Goal: Check status: Check status

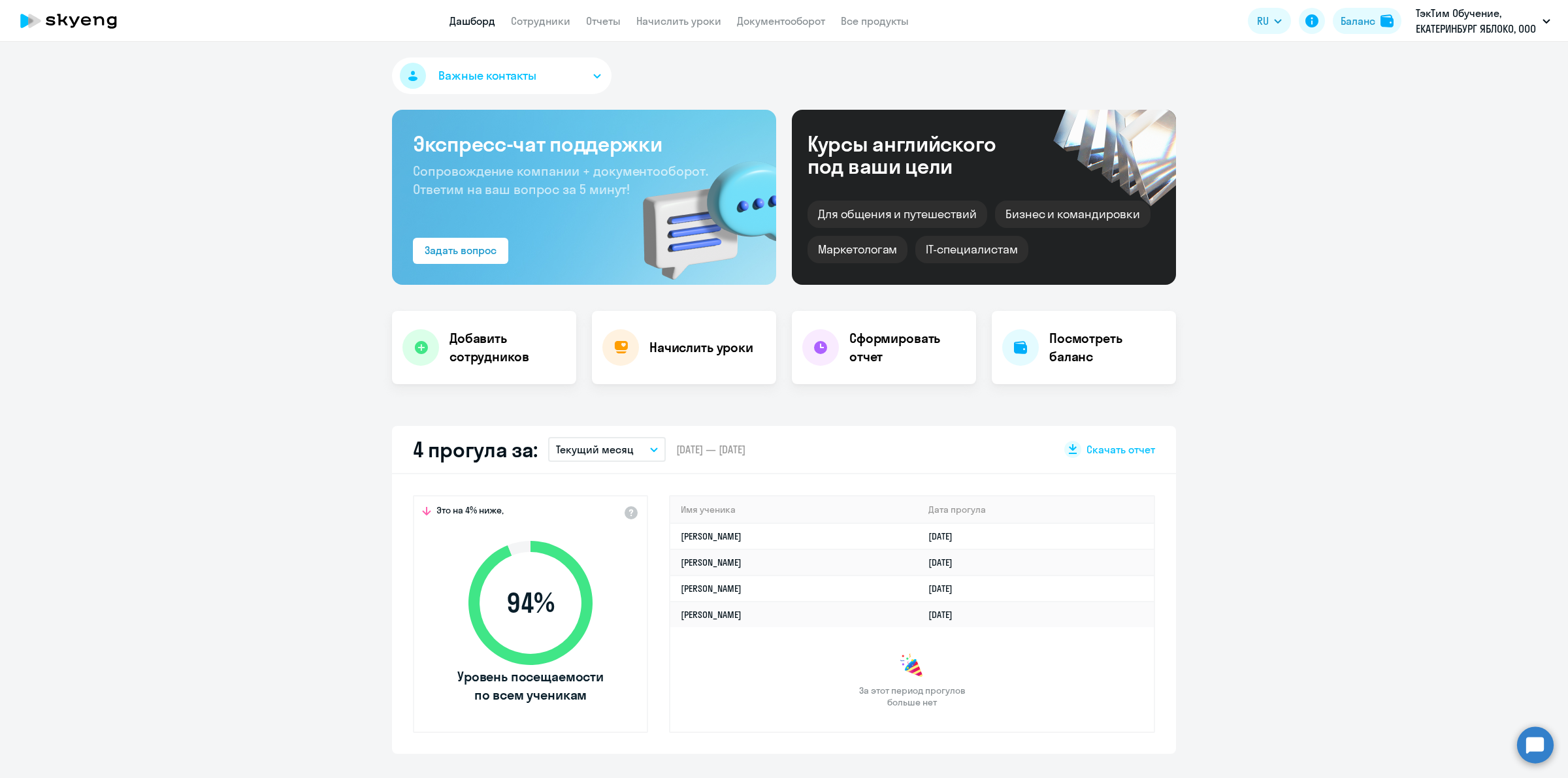
select select "30"
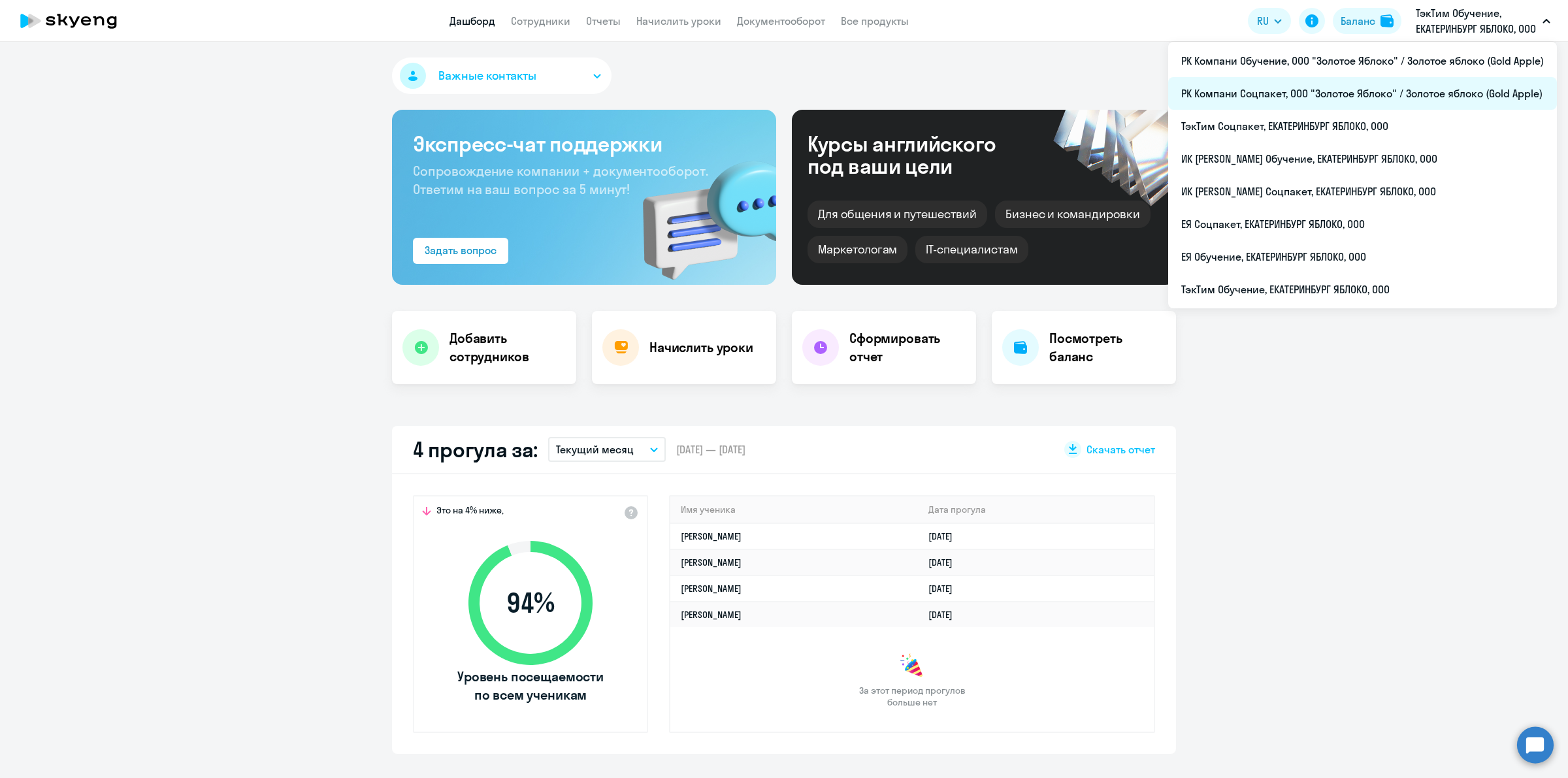
click at [1372, 100] on li "РК Компани Соцпакет, ООО "Золотое Яблоко" / Золотое яблоко (Gold Apple)" at bounding box center [1362, 93] width 389 height 32
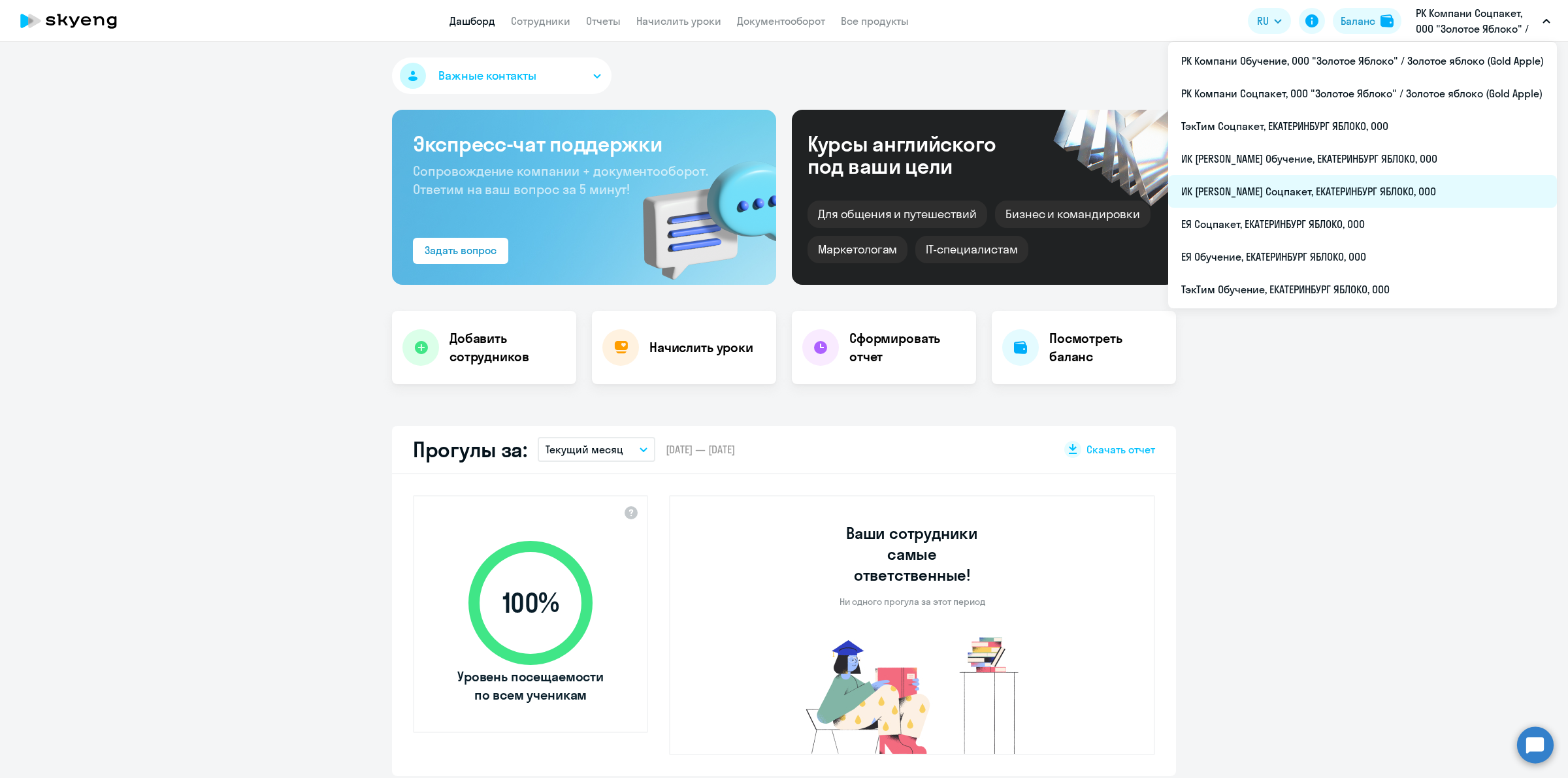
select select "30"
click at [1392, 184] on li "ИК [PERSON_NAME] Соцпакет, ЕКАТЕРИНБУРГ ЯБЛОКО, ООО" at bounding box center [1362, 191] width 389 height 32
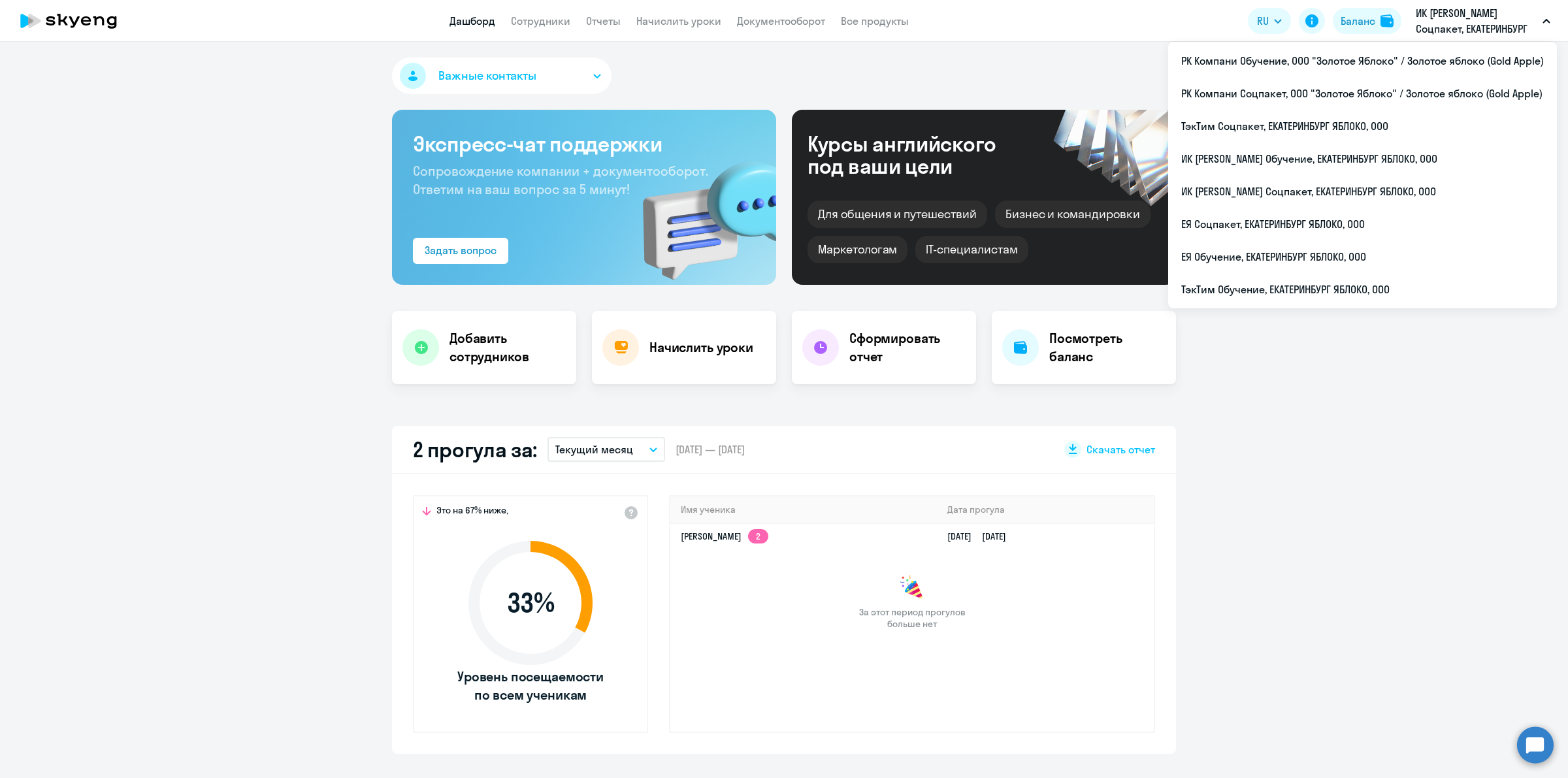
select select "30"
click at [1382, 224] on li "ЕЯ Соцпакет, ЕКАТЕРИНБУРГ ЯБЛОКО, ООО" at bounding box center [1362, 224] width 389 height 32
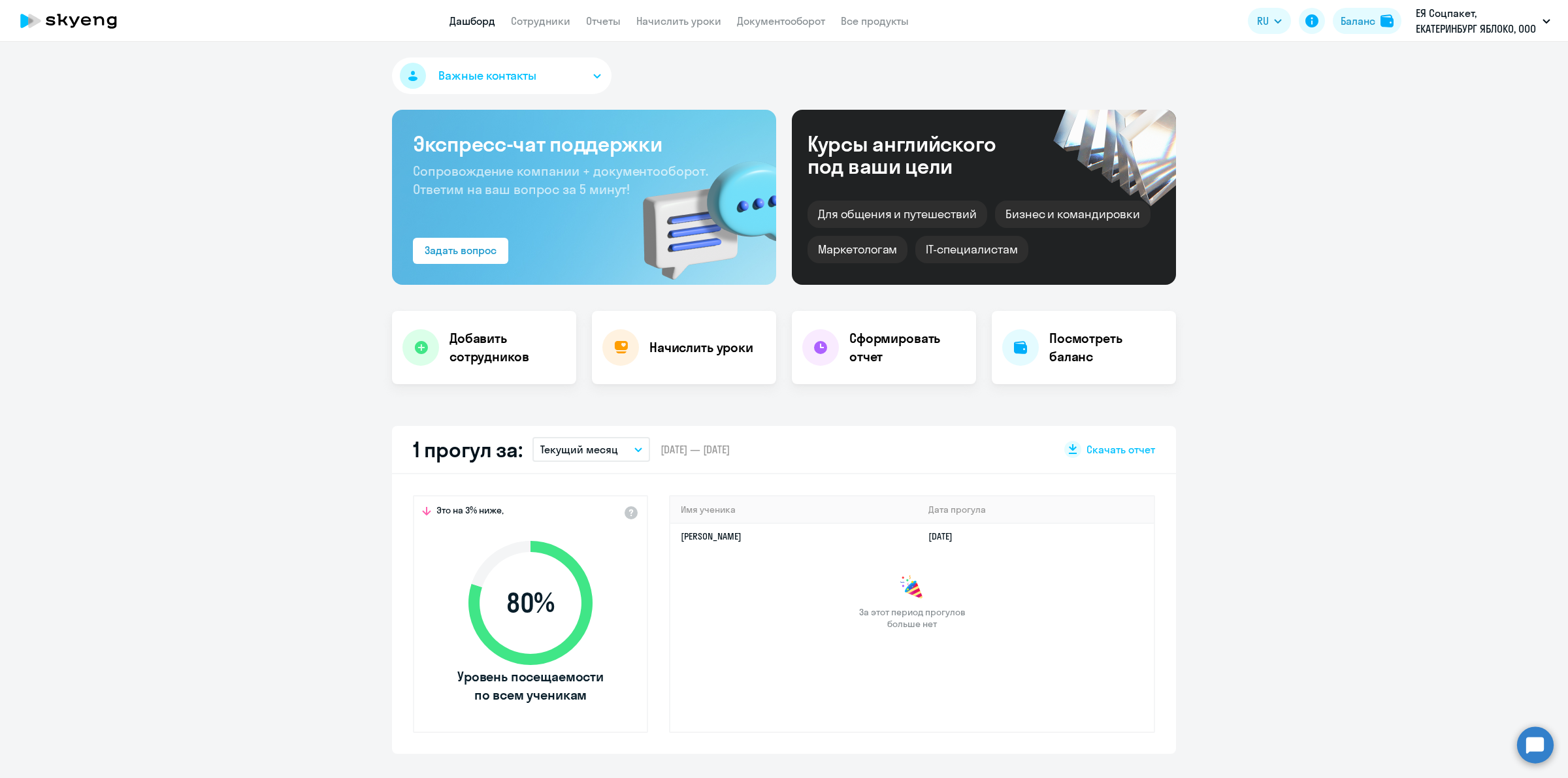
select select "30"
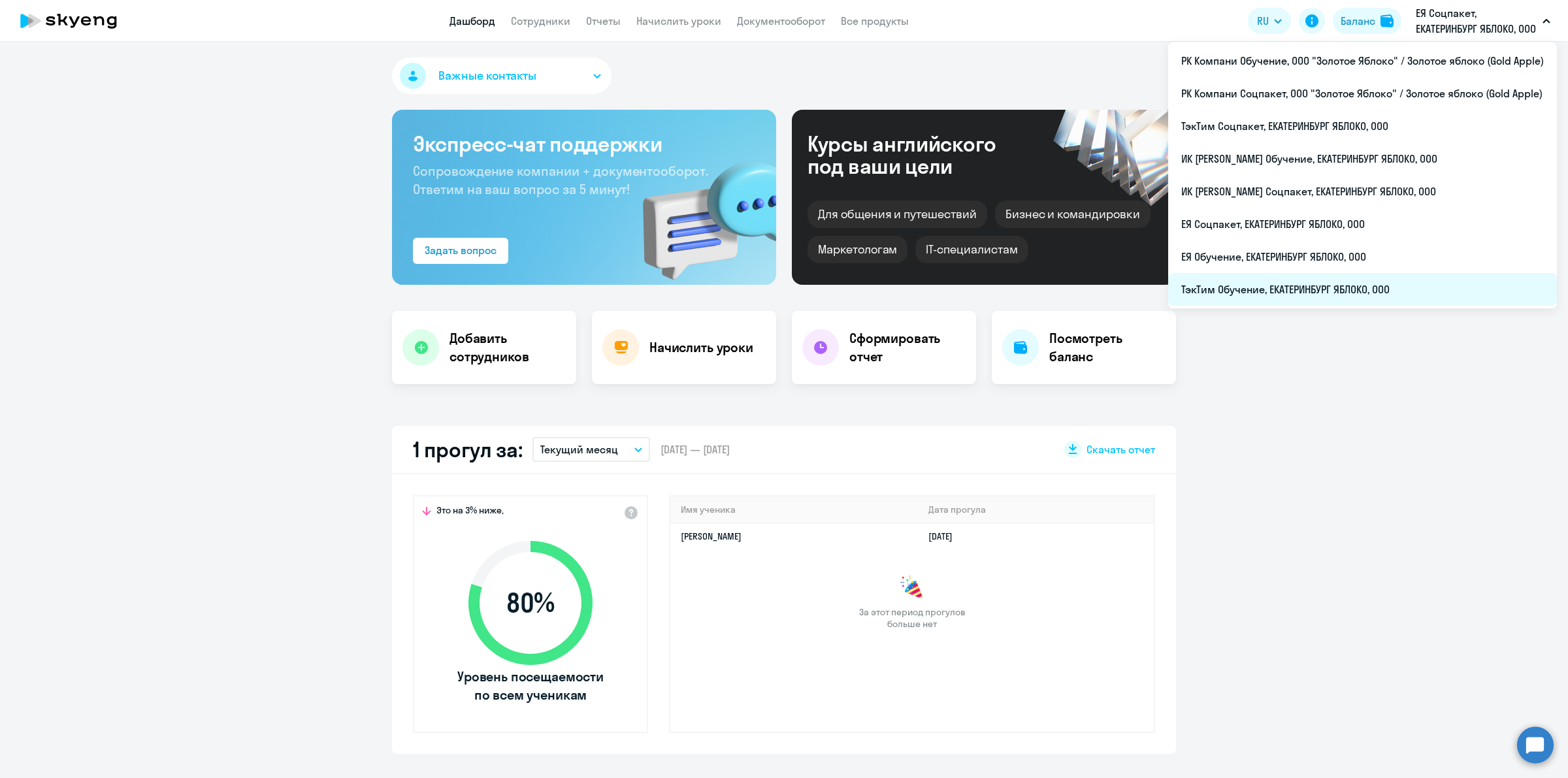
click at [1405, 286] on li "ТэкТим Обучение, ЕКАТЕРИНБУРГ ЯБЛОКО, ООО" at bounding box center [1362, 289] width 389 height 32
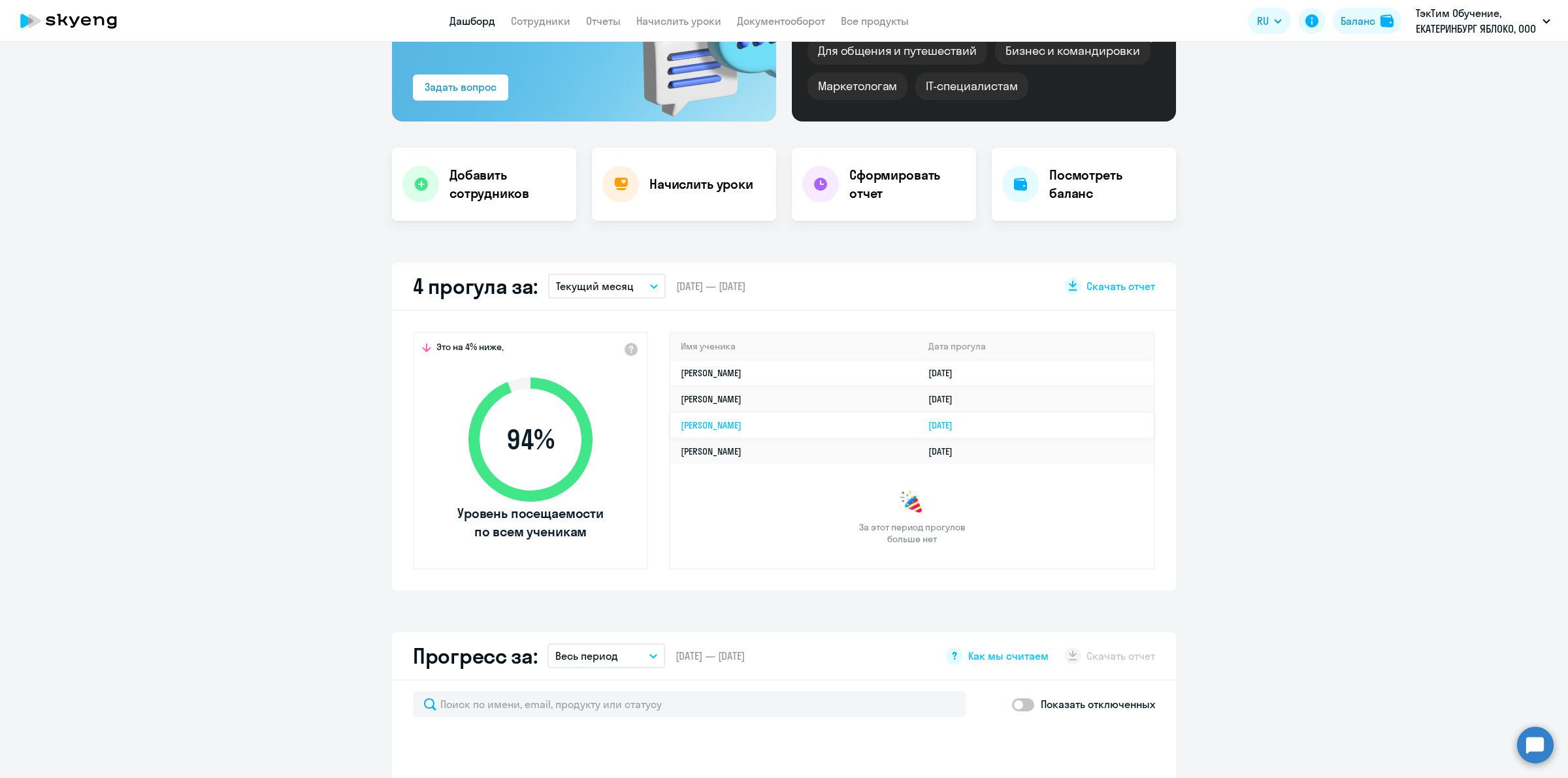
scroll to position [245, 0]
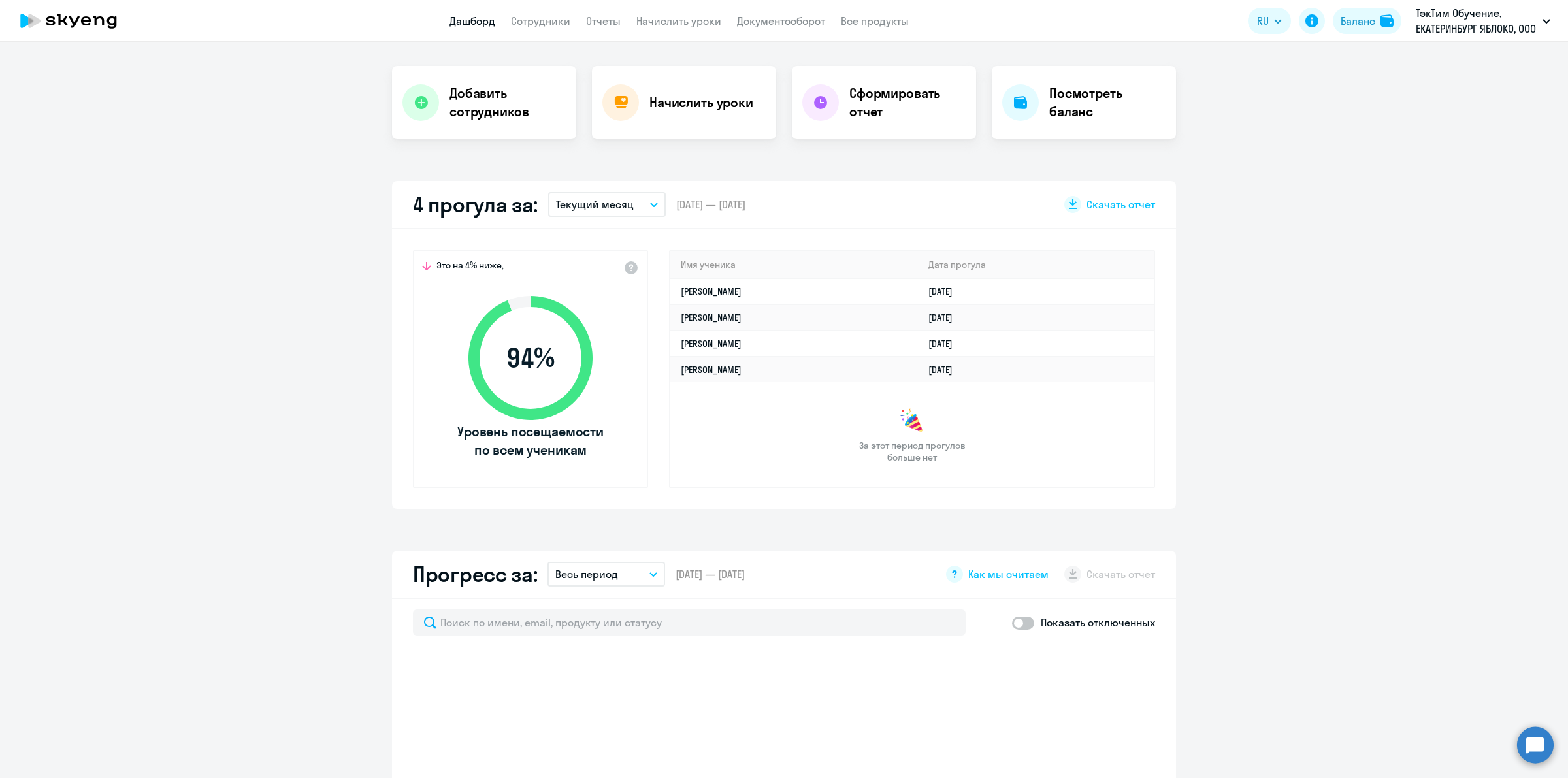
select select "30"
